Goal: Transaction & Acquisition: Purchase product/service

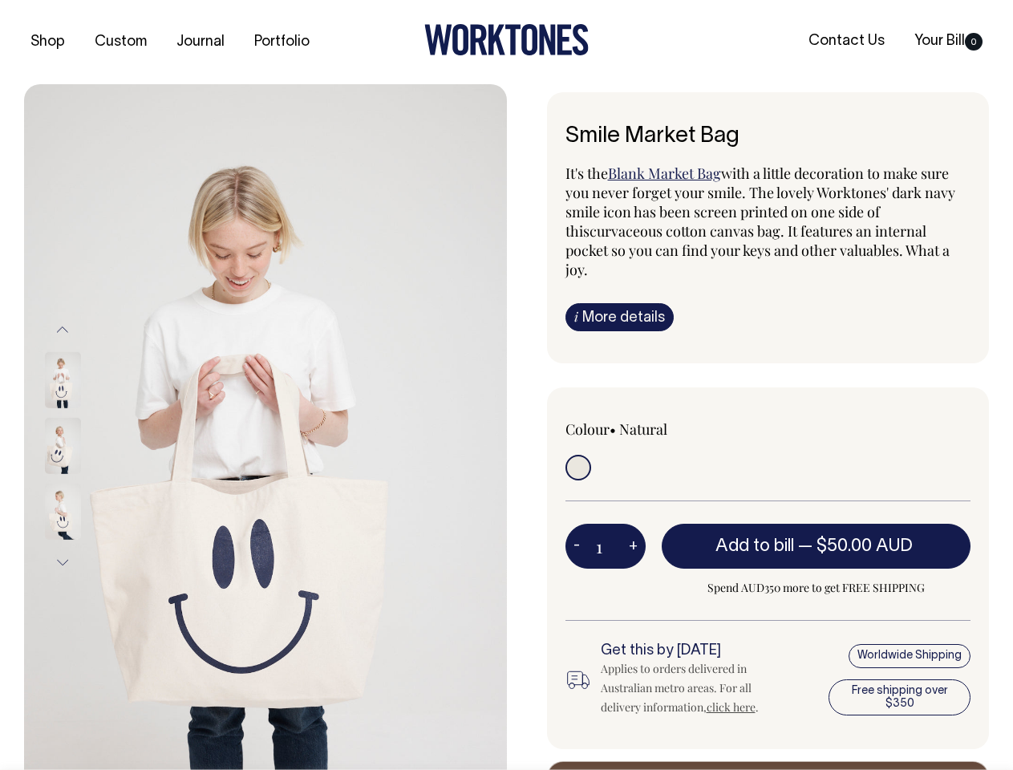
click at [265, 427] on img at bounding box center [265, 445] width 483 height 723
click at [84, 445] on div at bounding box center [84, 446] width 80 height 66
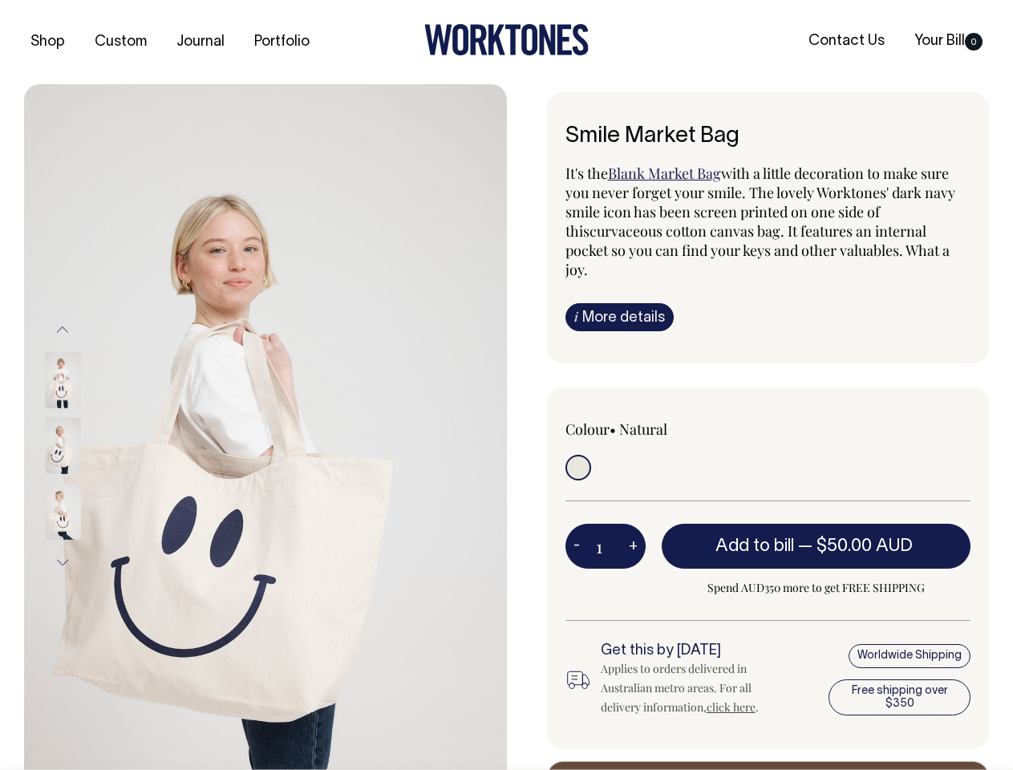
click at [63, 329] on button "Previous" at bounding box center [63, 329] width 24 height 36
click at [84, 479] on div at bounding box center [84, 512] width 80 height 66
click at [63, 562] on button "Next" at bounding box center [63, 563] width 24 height 36
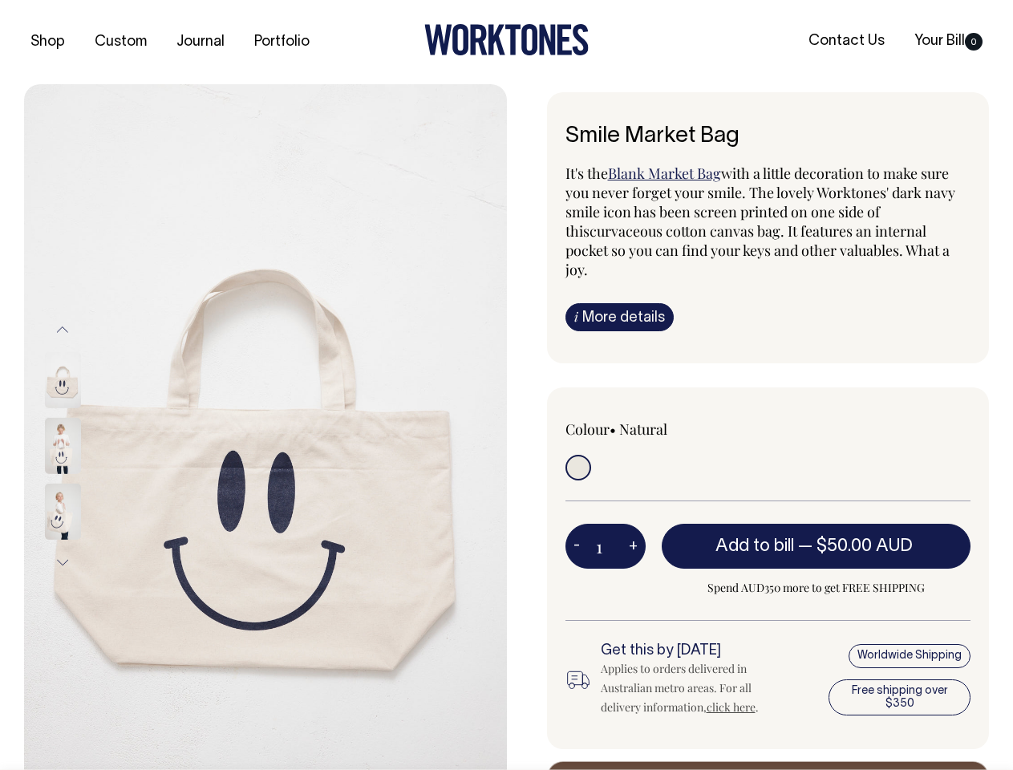
click at [577, 530] on button "-" at bounding box center [576, 546] width 22 height 32
click at [633, 530] on button "+" at bounding box center [633, 546] width 25 height 32
type input "2"
click at [816, 538] on span "— $50.00 AUD" at bounding box center [857, 546] width 119 height 16
